Goal: Task Accomplishment & Management: Manage account settings

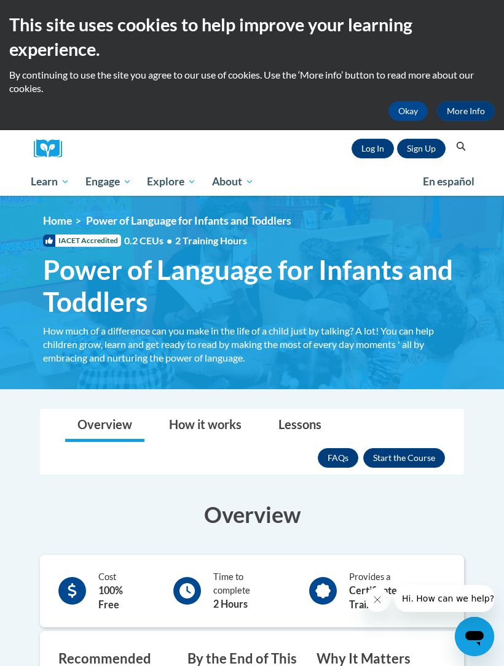
click at [375, 152] on link "Log In" at bounding box center [372, 149] width 42 height 20
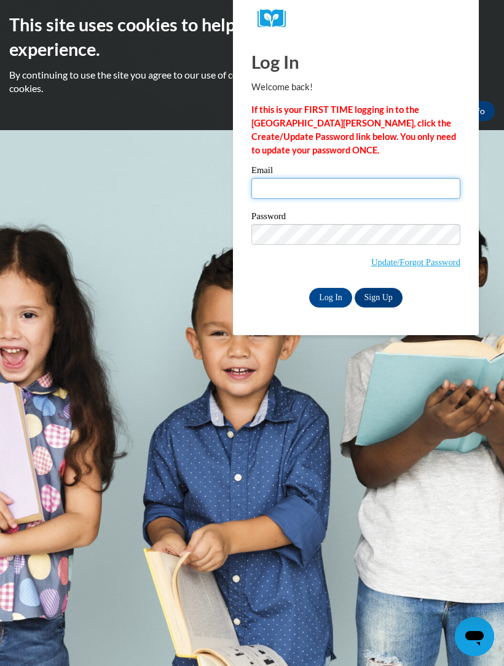
click at [320, 190] on input "Email" at bounding box center [355, 188] width 209 height 21
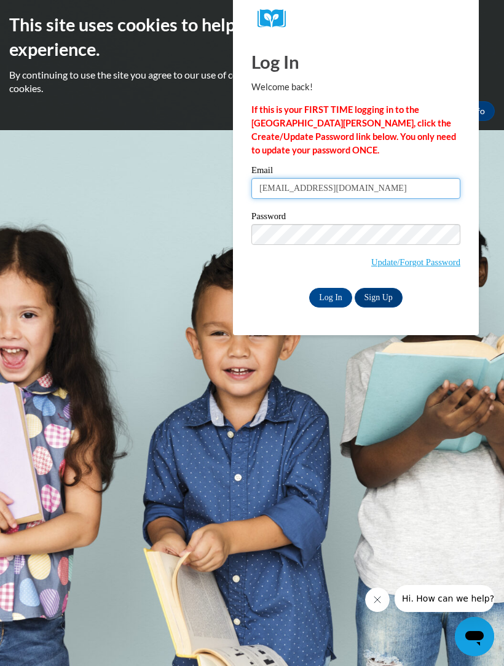
type input "jackiehojo86@gmail.com"
click at [384, 299] on link "Sign Up" at bounding box center [378, 298] width 48 height 20
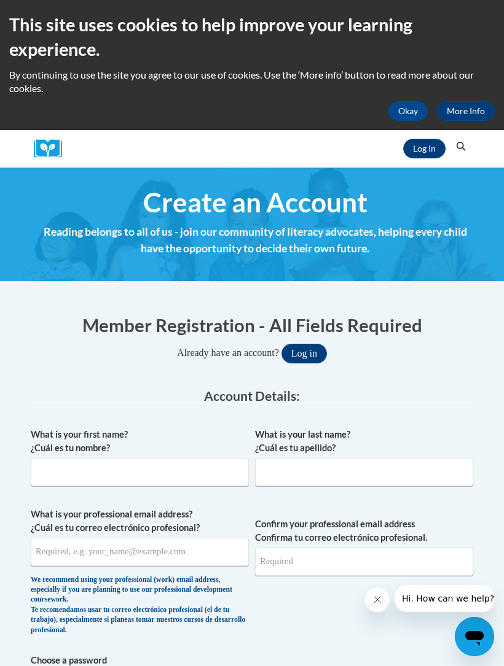
click at [430, 150] on link "Log In" at bounding box center [424, 149] width 42 height 20
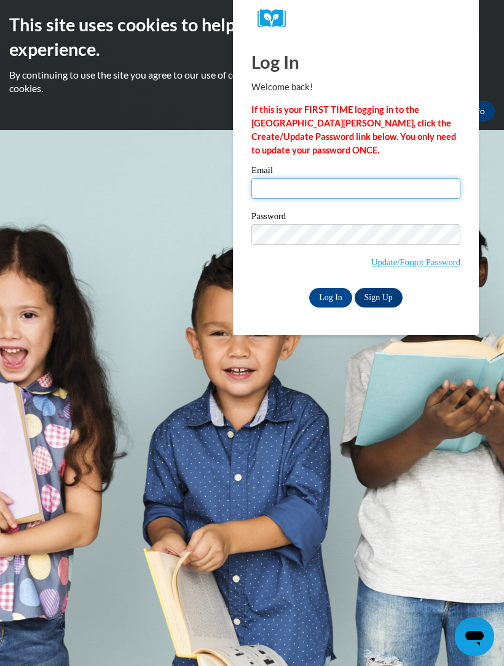
click at [346, 186] on input "Email" at bounding box center [355, 188] width 209 height 21
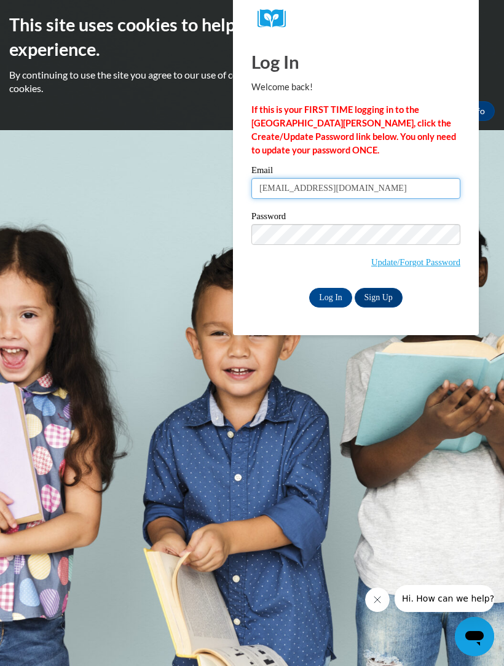
type input "jackiehojo86@gmail.com"
click at [333, 295] on input "Log In" at bounding box center [330, 298] width 43 height 20
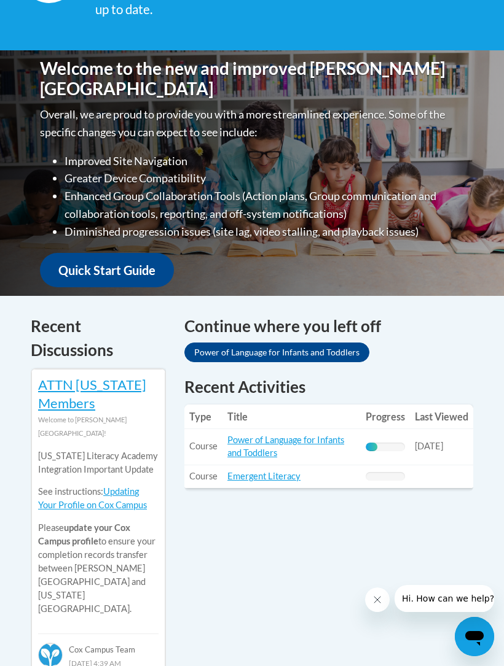
scroll to position [295, 0]
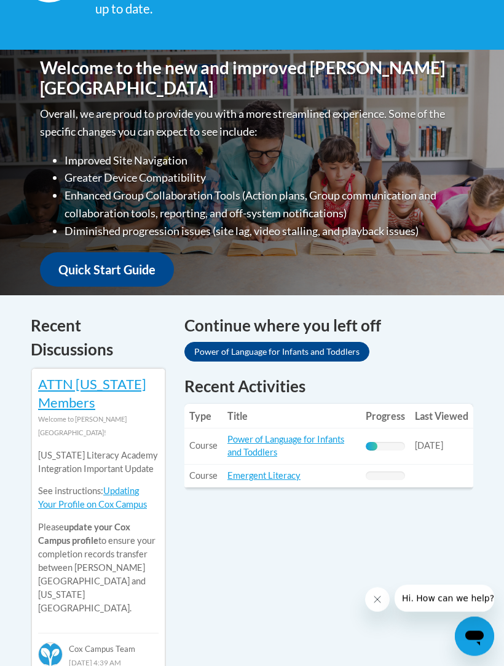
click at [295, 435] on link "Power of Language for Infants and Toddlers" at bounding box center [285, 446] width 117 height 23
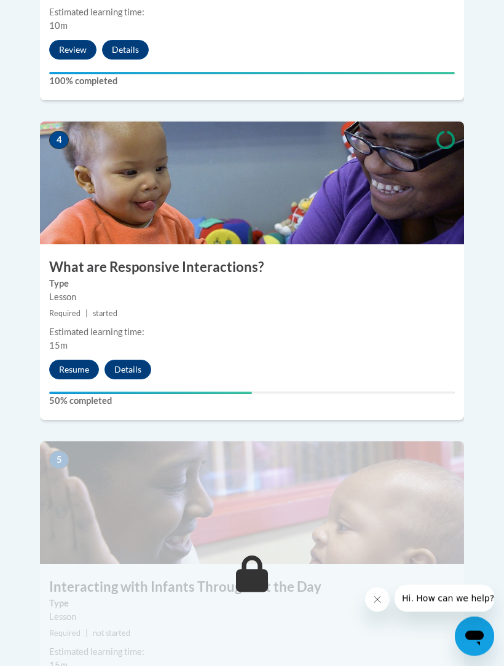
click at [80, 360] on button "Resume" at bounding box center [74, 370] width 50 height 20
